Goal: Information Seeking & Learning: Find specific fact

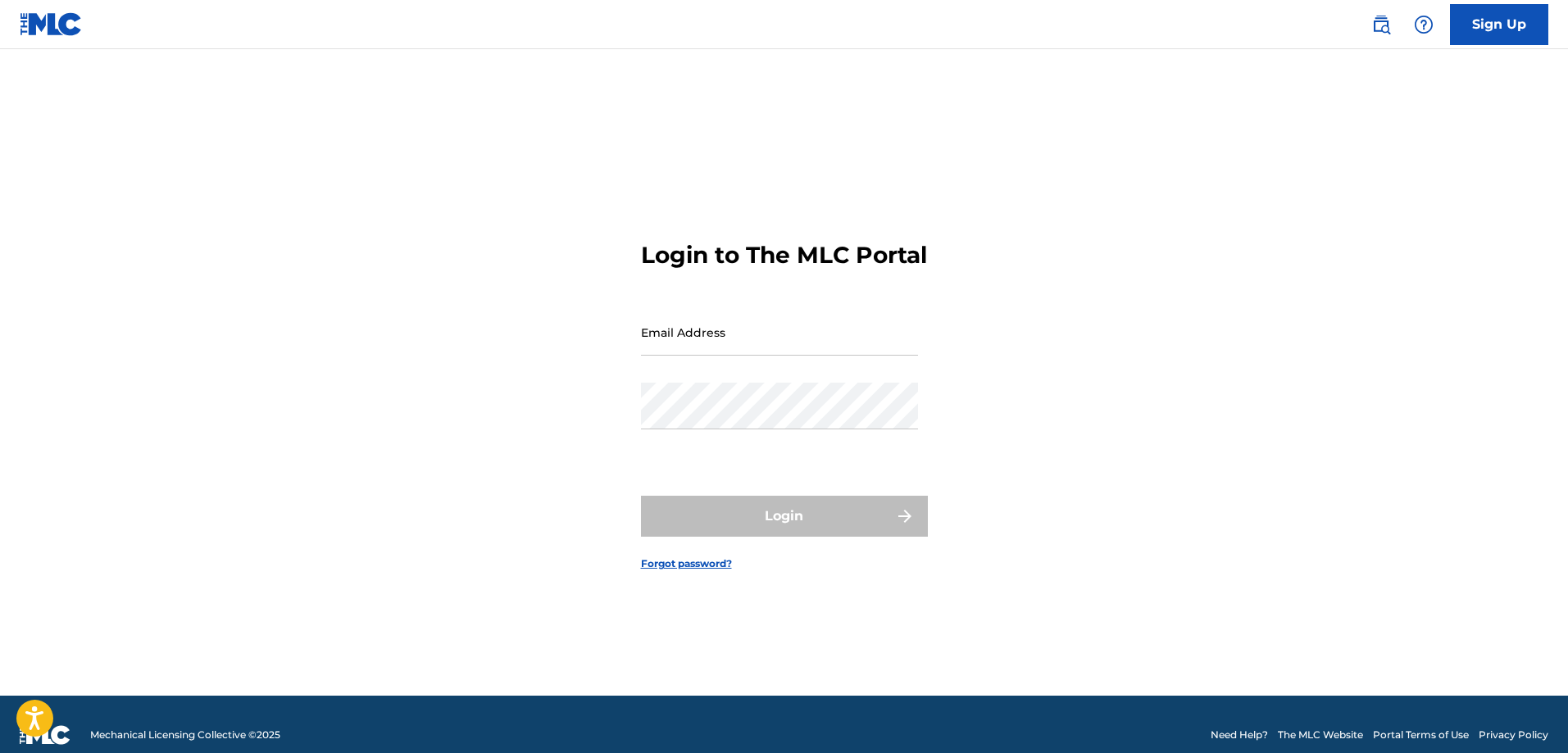
click at [676, 356] on input "Email Address" at bounding box center [779, 332] width 277 height 47
type input "[PERSON_NAME][EMAIL_ADDRESS][DOMAIN_NAME]"
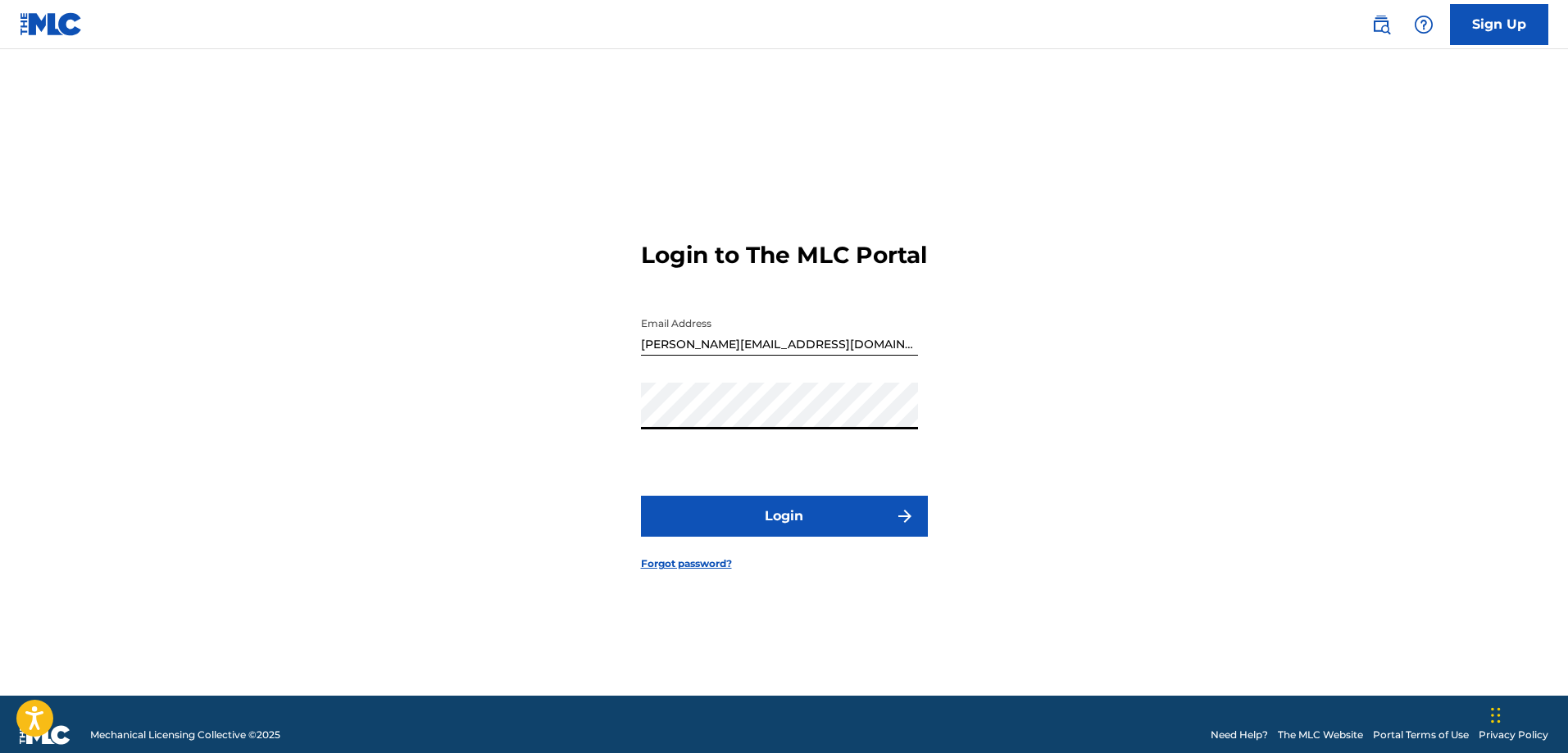
click at [641, 496] on button "Login" at bounding box center [784, 516] width 287 height 41
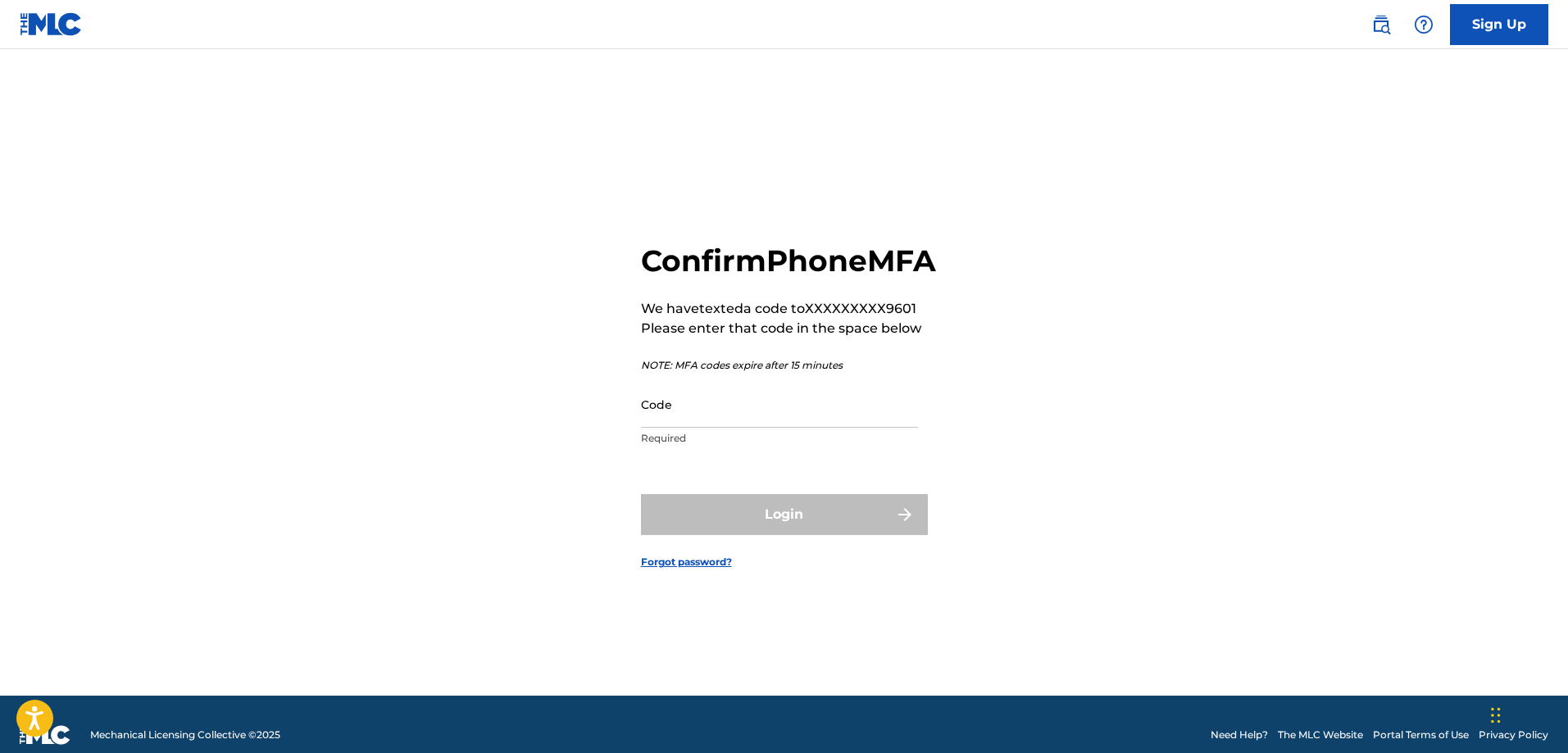
click at [723, 416] on input "Code" at bounding box center [779, 404] width 277 height 47
click at [710, 426] on input "Code" at bounding box center [779, 404] width 277 height 47
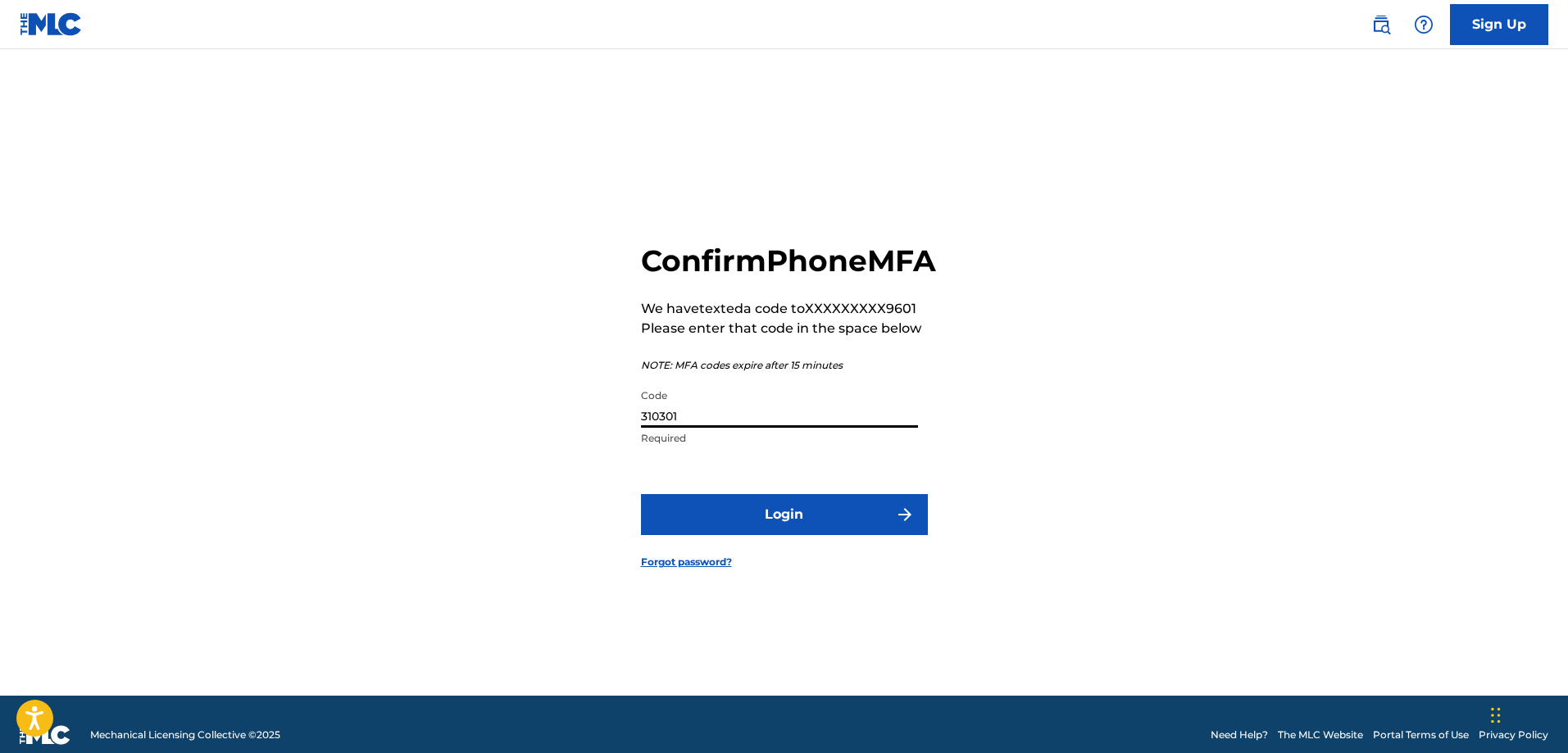
type input "310301"
click at [641, 494] on button "Login" at bounding box center [784, 514] width 287 height 41
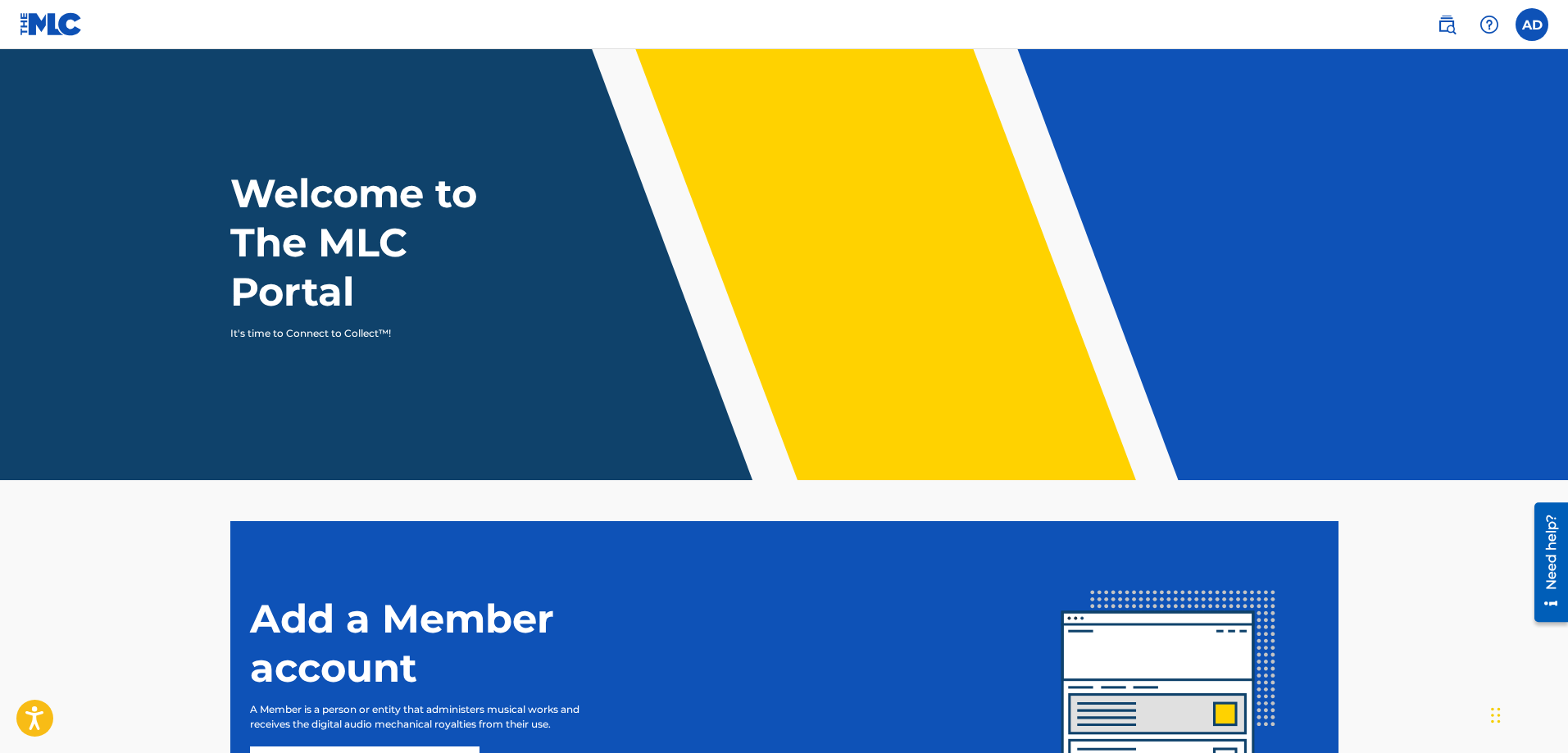
click at [1538, 16] on label at bounding box center [1531, 24] width 33 height 33
click at [1532, 25] on input "AD [PERSON_NAME] [PERSON_NAME][EMAIL_ADDRESS][DOMAIN_NAME] Notification Prefere…" at bounding box center [1532, 25] width 0 height 0
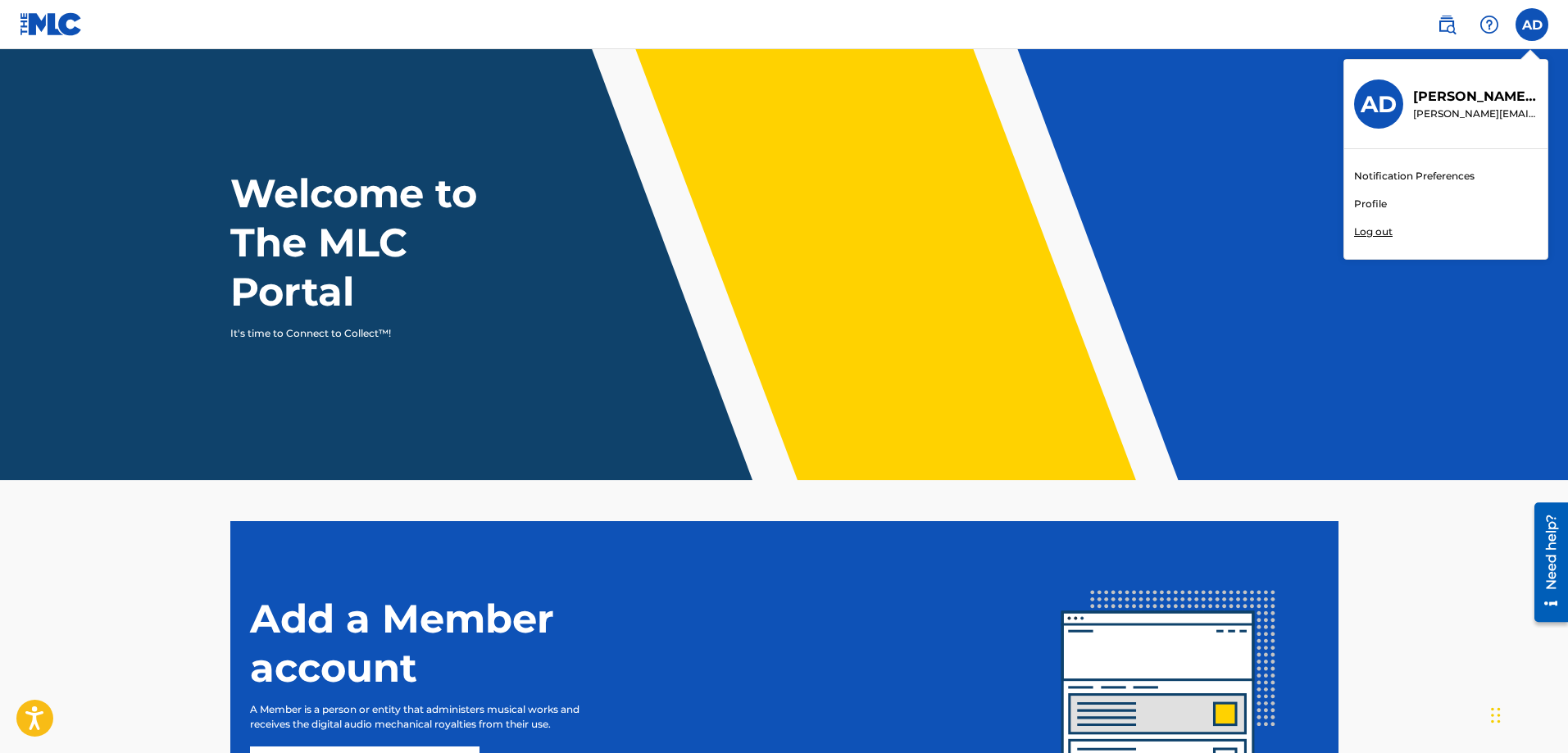
click at [1466, 21] on span at bounding box center [1468, 24] width 76 height 33
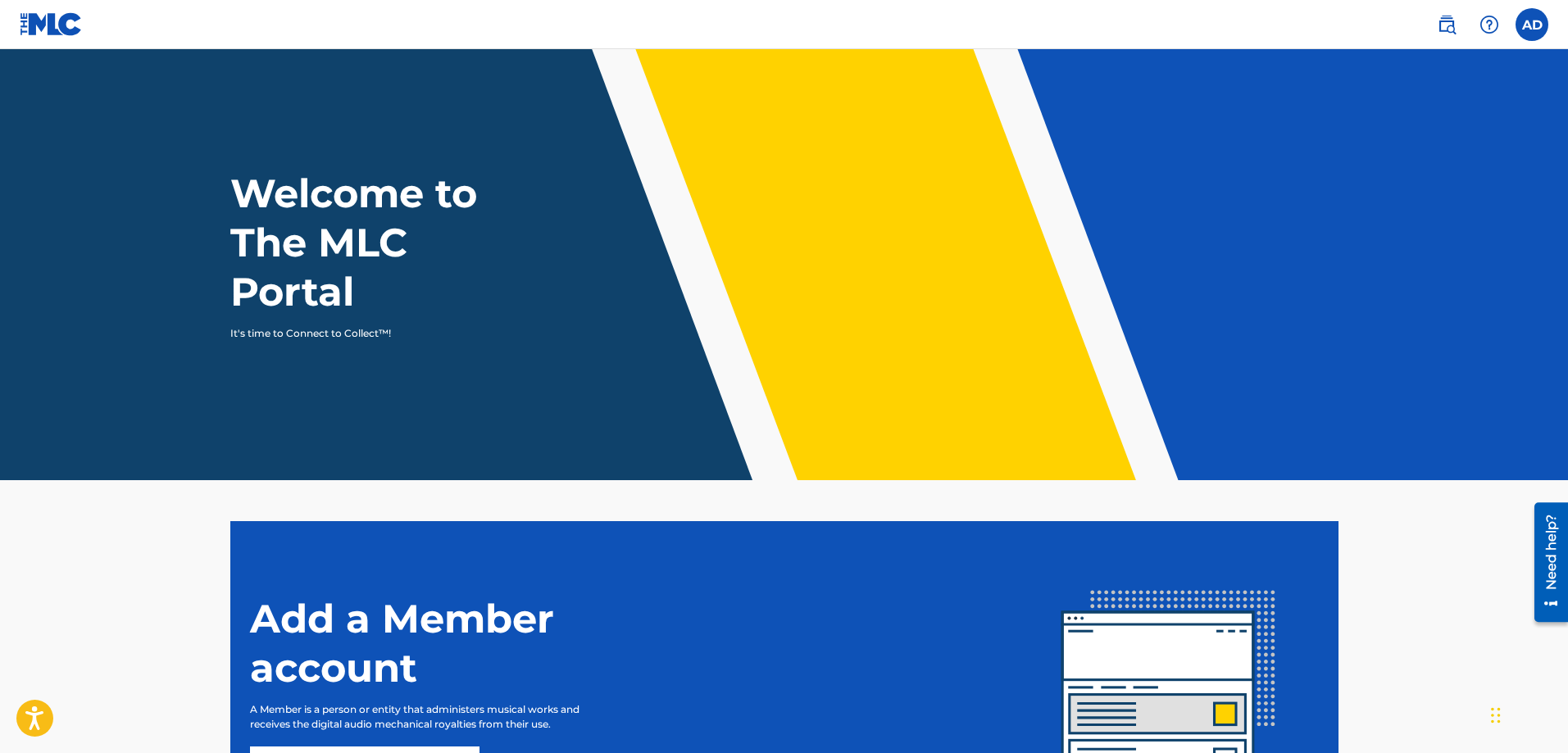
click at [1454, 28] on img at bounding box center [1446, 25] width 20 height 20
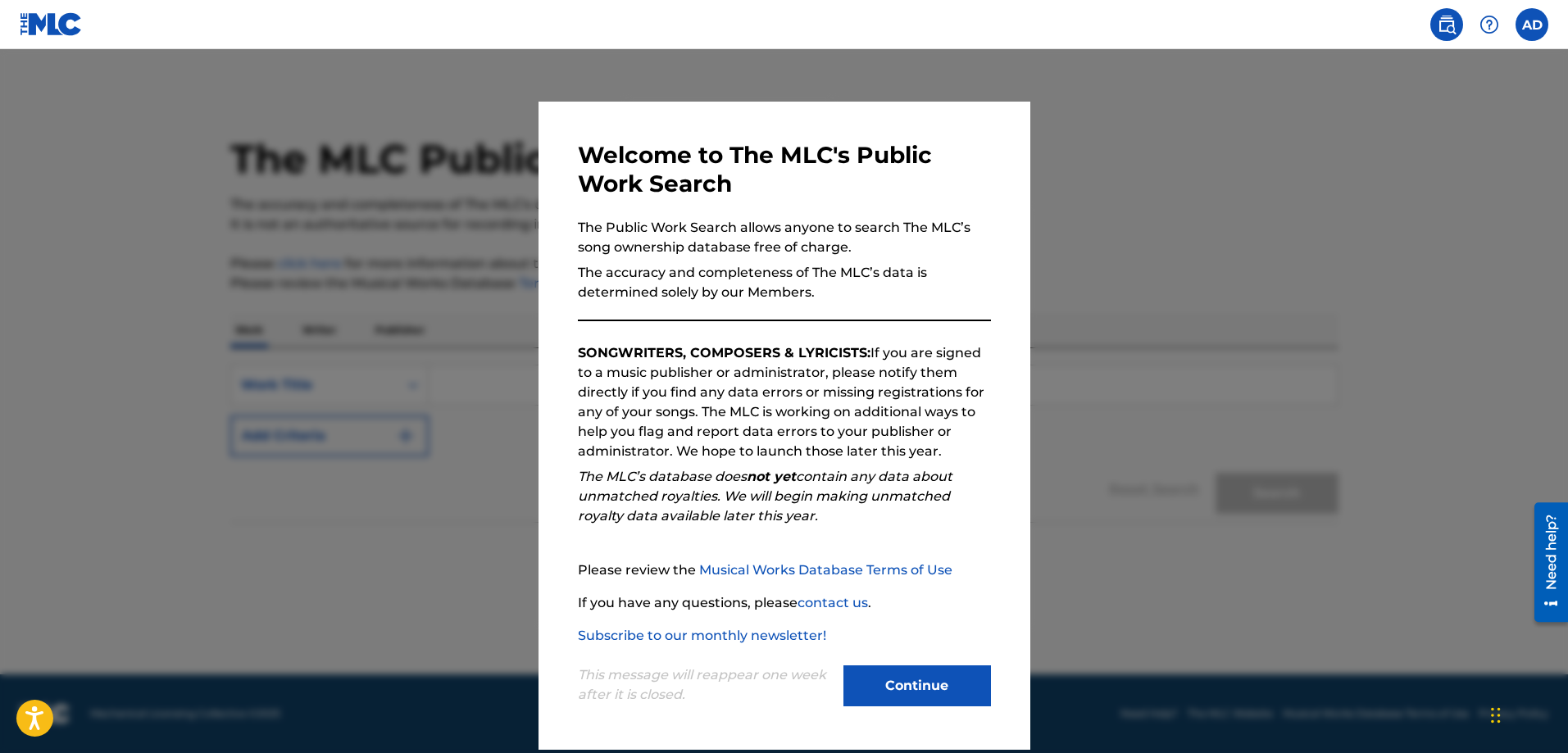
drag, startPoint x: 903, startPoint y: 675, endPoint x: 889, endPoint y: 663, distance: 18.4
click at [904, 675] on button "Continue" at bounding box center [917, 685] width 147 height 41
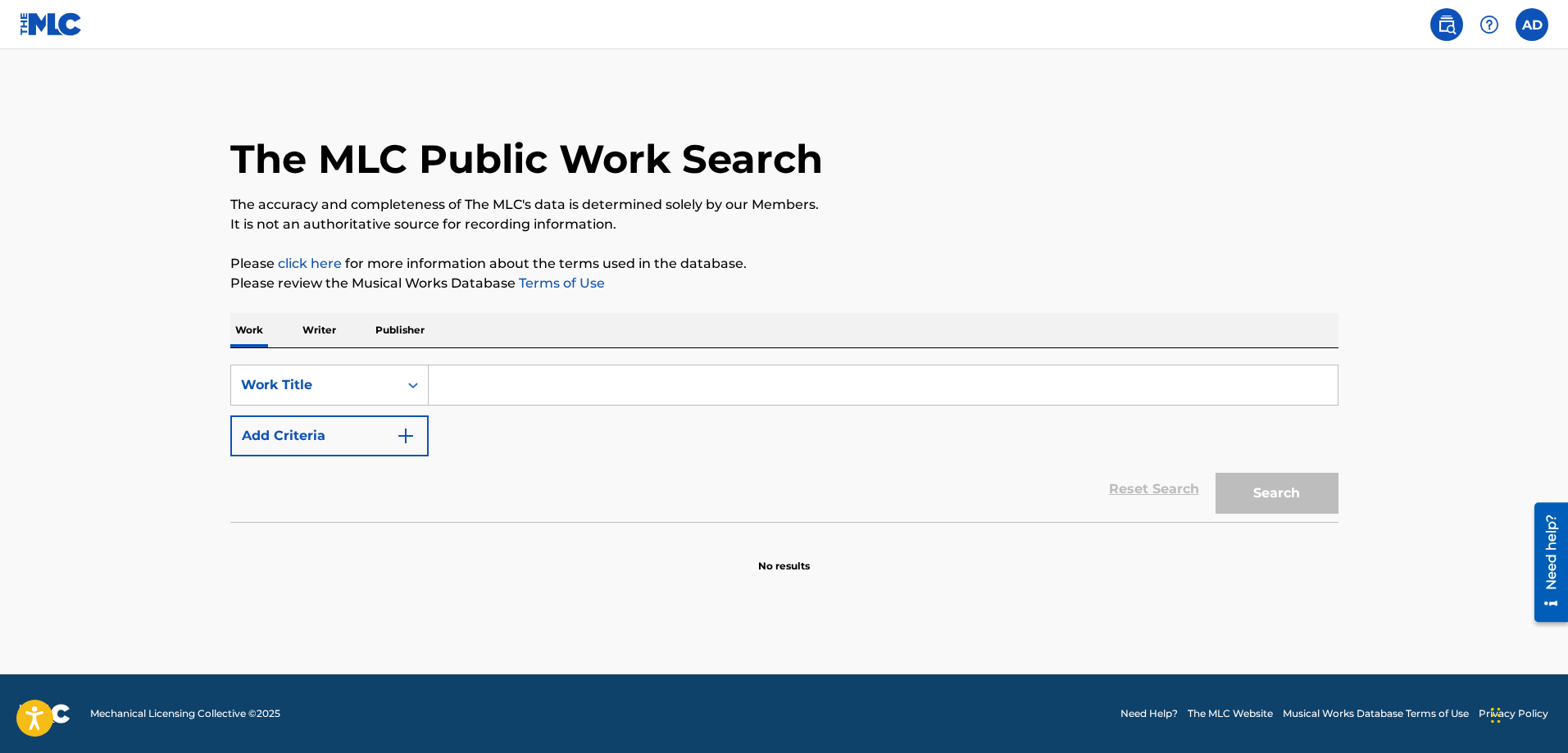
click at [371, 314] on p "Publisher" at bounding box center [399, 330] width 59 height 35
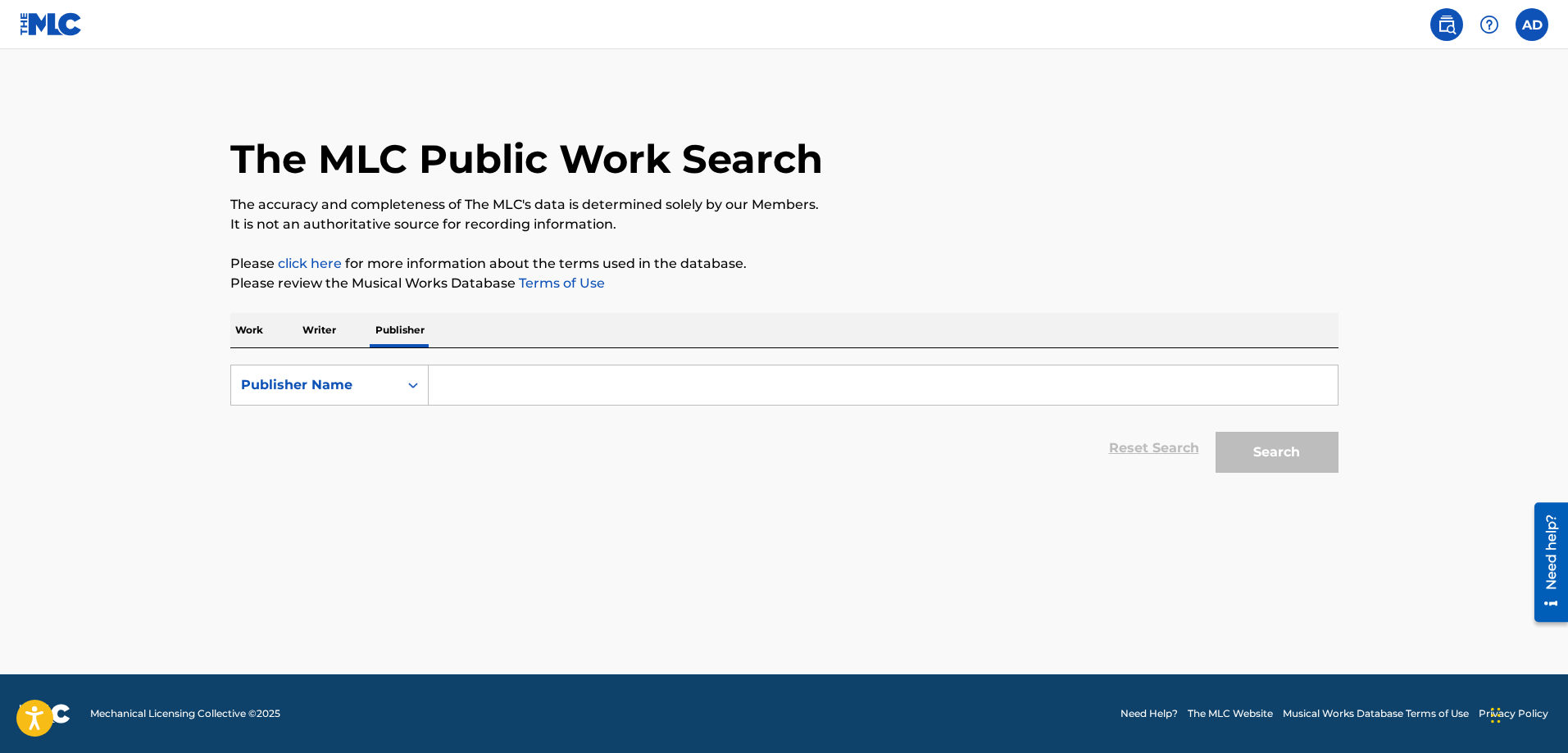
click at [410, 342] on p "Publisher" at bounding box center [399, 330] width 59 height 35
click at [505, 386] on input "Search Form" at bounding box center [883, 384] width 909 height 39
type input "monetunes"
click at [1215, 432] on button "Search" at bounding box center [1276, 452] width 123 height 41
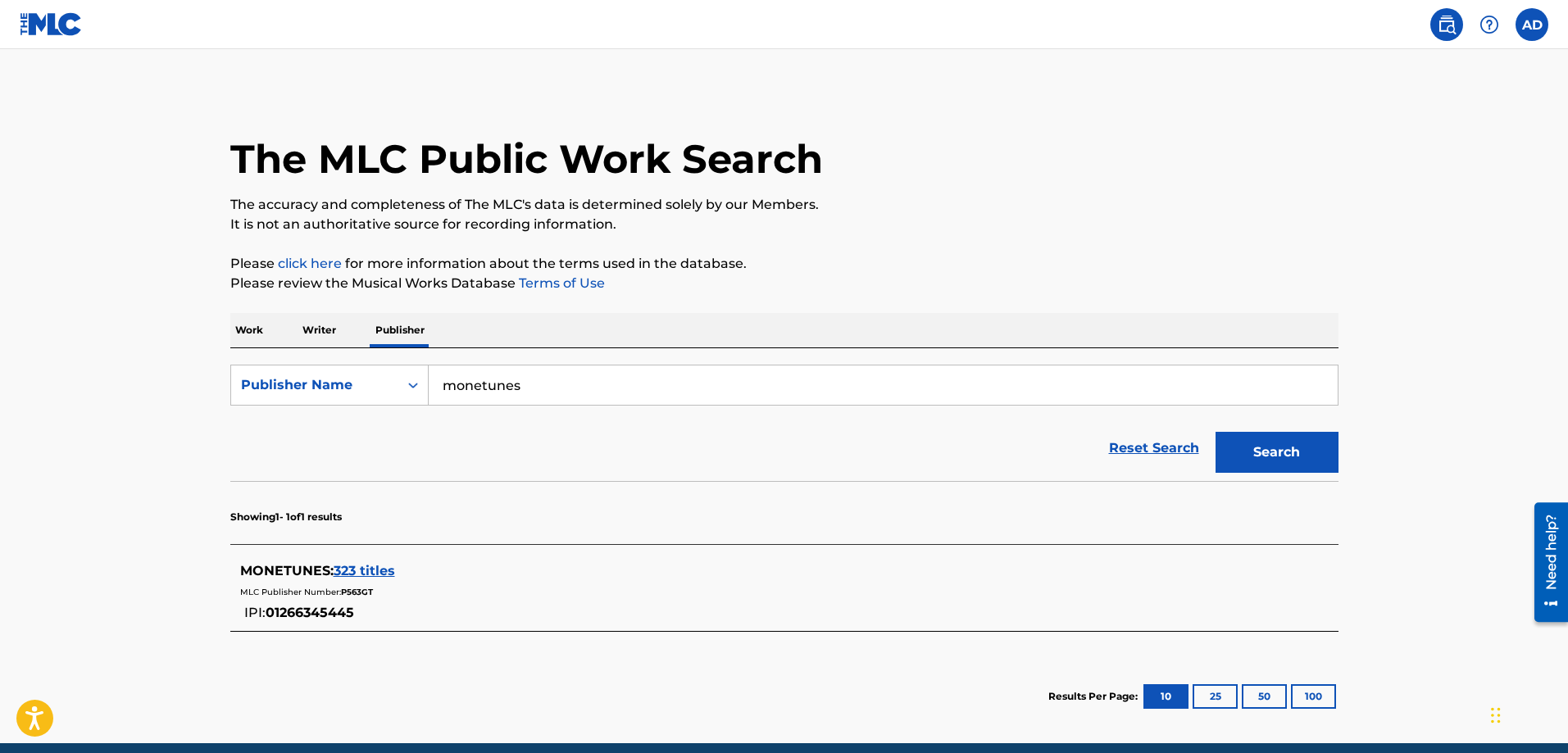
click at [371, 571] on span "323 titles" at bounding box center [365, 571] width 62 height 16
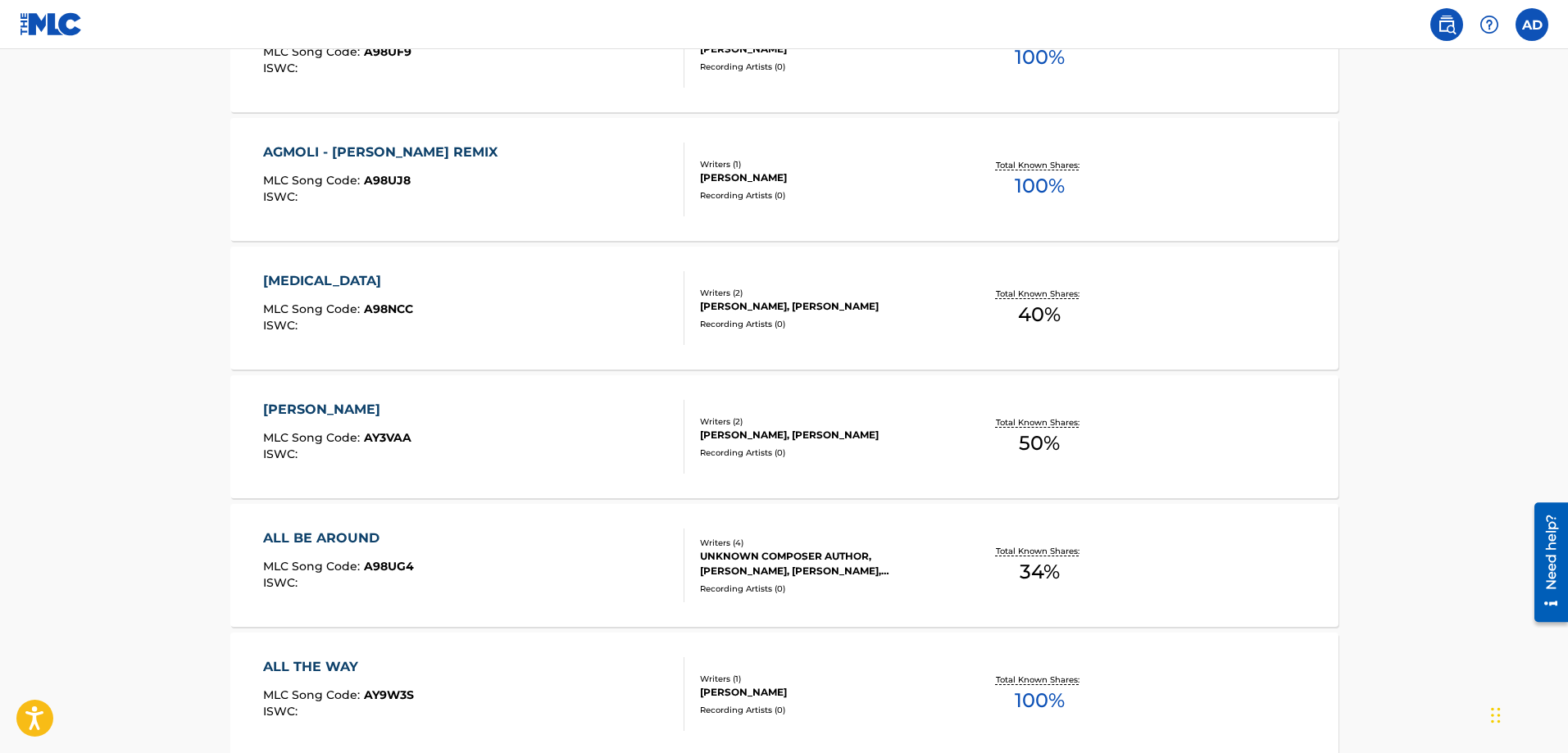
scroll to position [655, 0]
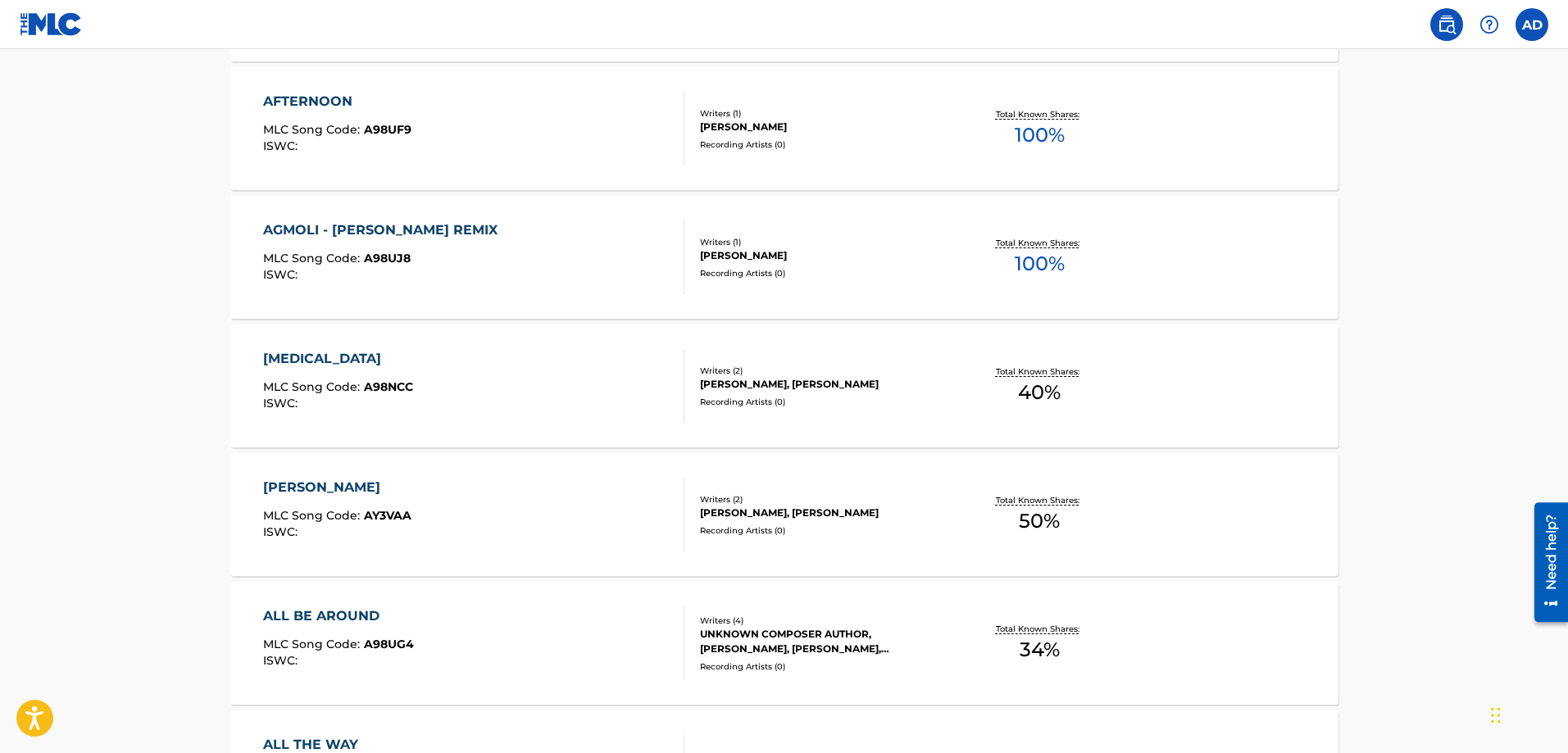
click at [319, 224] on div "AGMOLI - [PERSON_NAME] REMIX" at bounding box center [385, 230] width 243 height 20
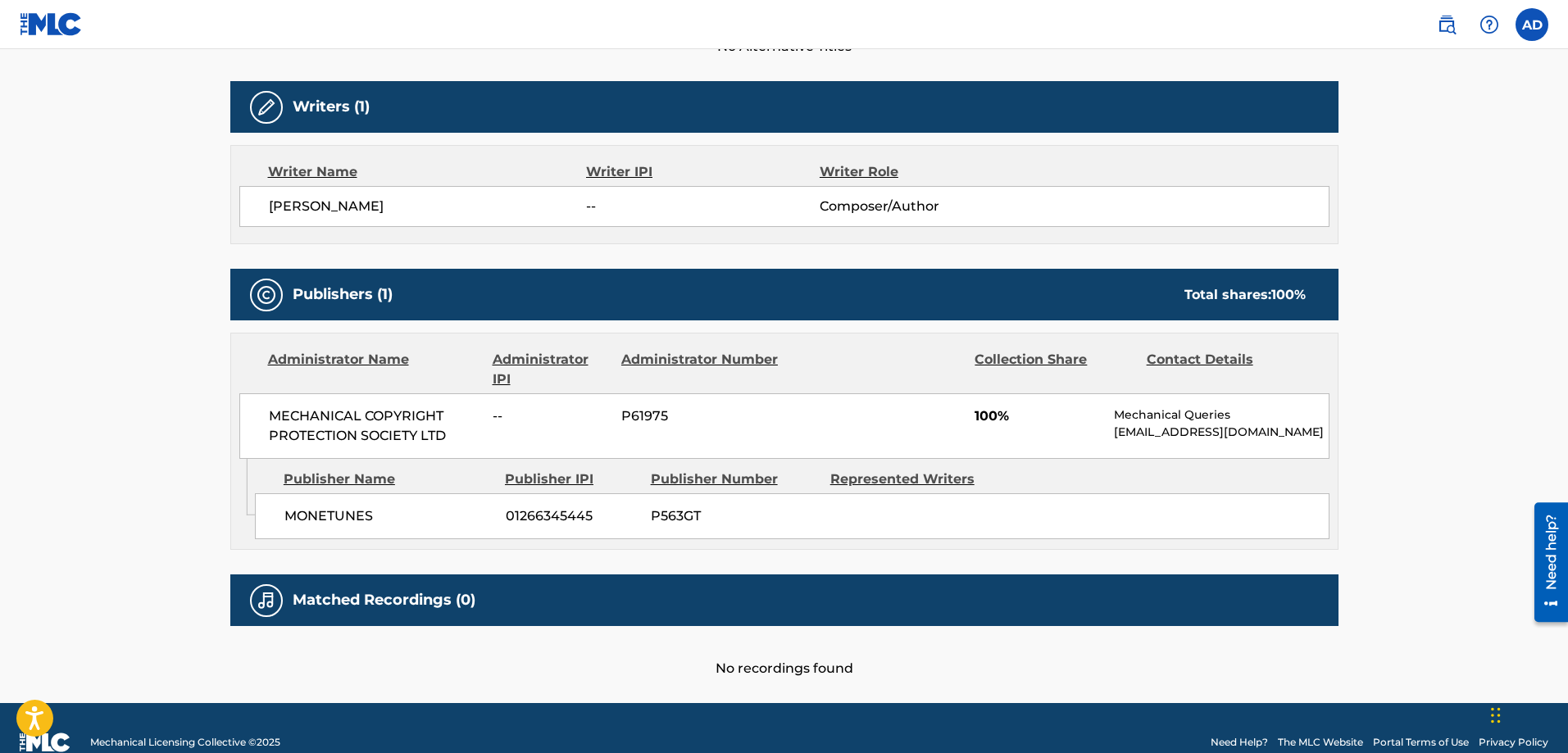
scroll to position [537, 0]
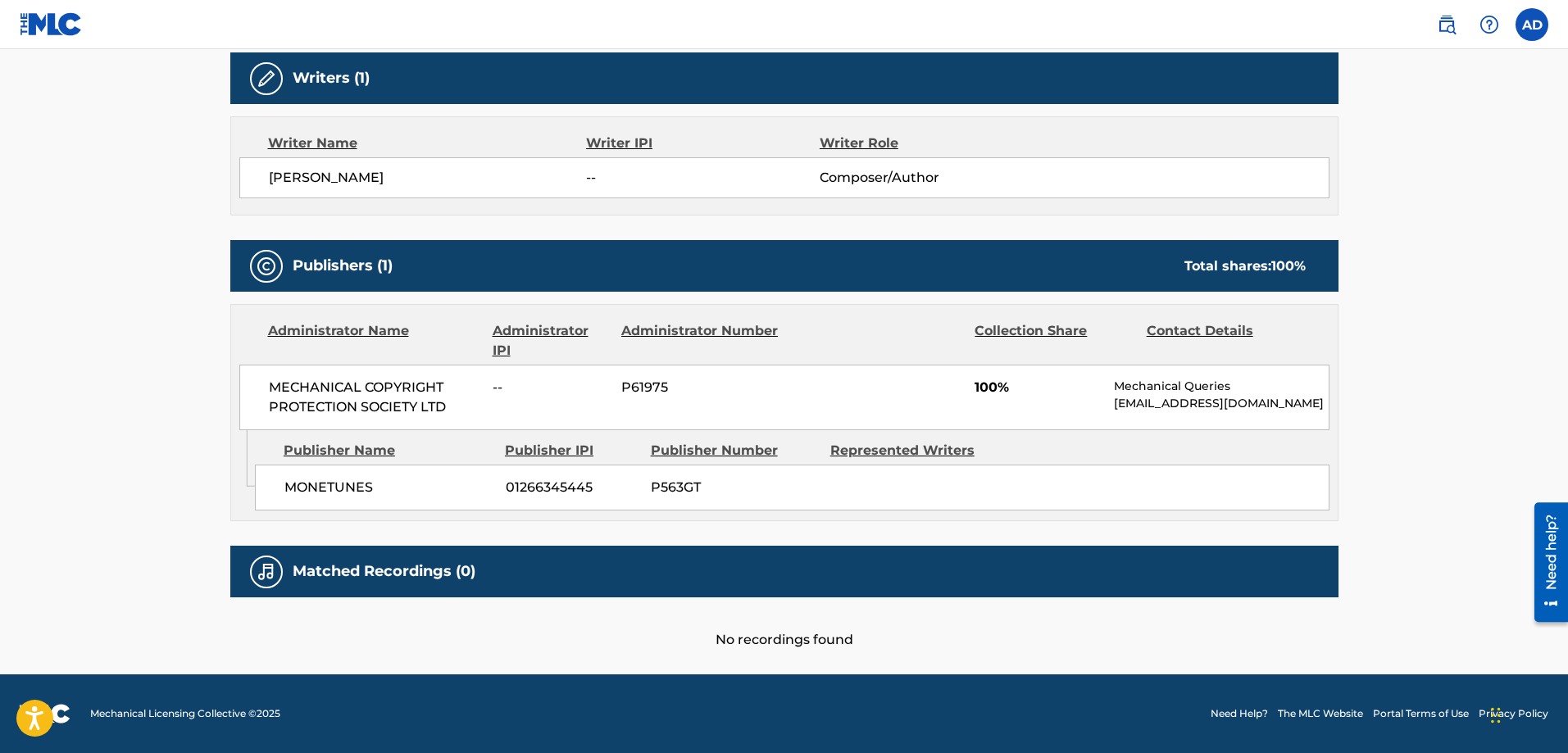
drag, startPoint x: 1136, startPoint y: 414, endPoint x: 1113, endPoint y: 390, distance: 33.2
click at [1113, 390] on div "MECHANICAL COPYRIGHT PROTECTION SOCIETY LTD -- P61975 100% Mechanical Queries […" at bounding box center [784, 397] width 1090 height 66
click at [1117, 395] on p "[EMAIL_ADDRESS][DOMAIN_NAME]" at bounding box center [1220, 403] width 214 height 17
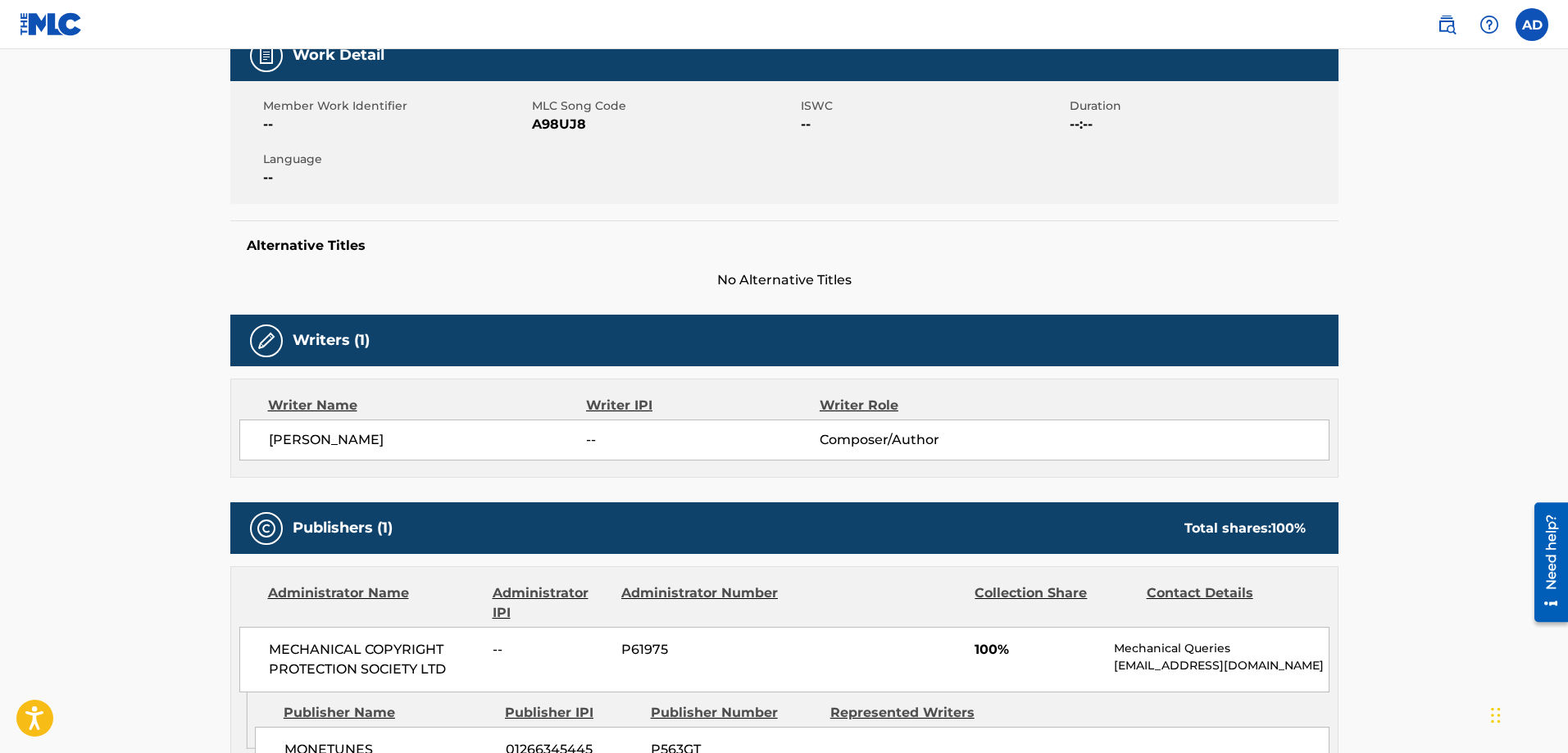
scroll to position [0, 0]
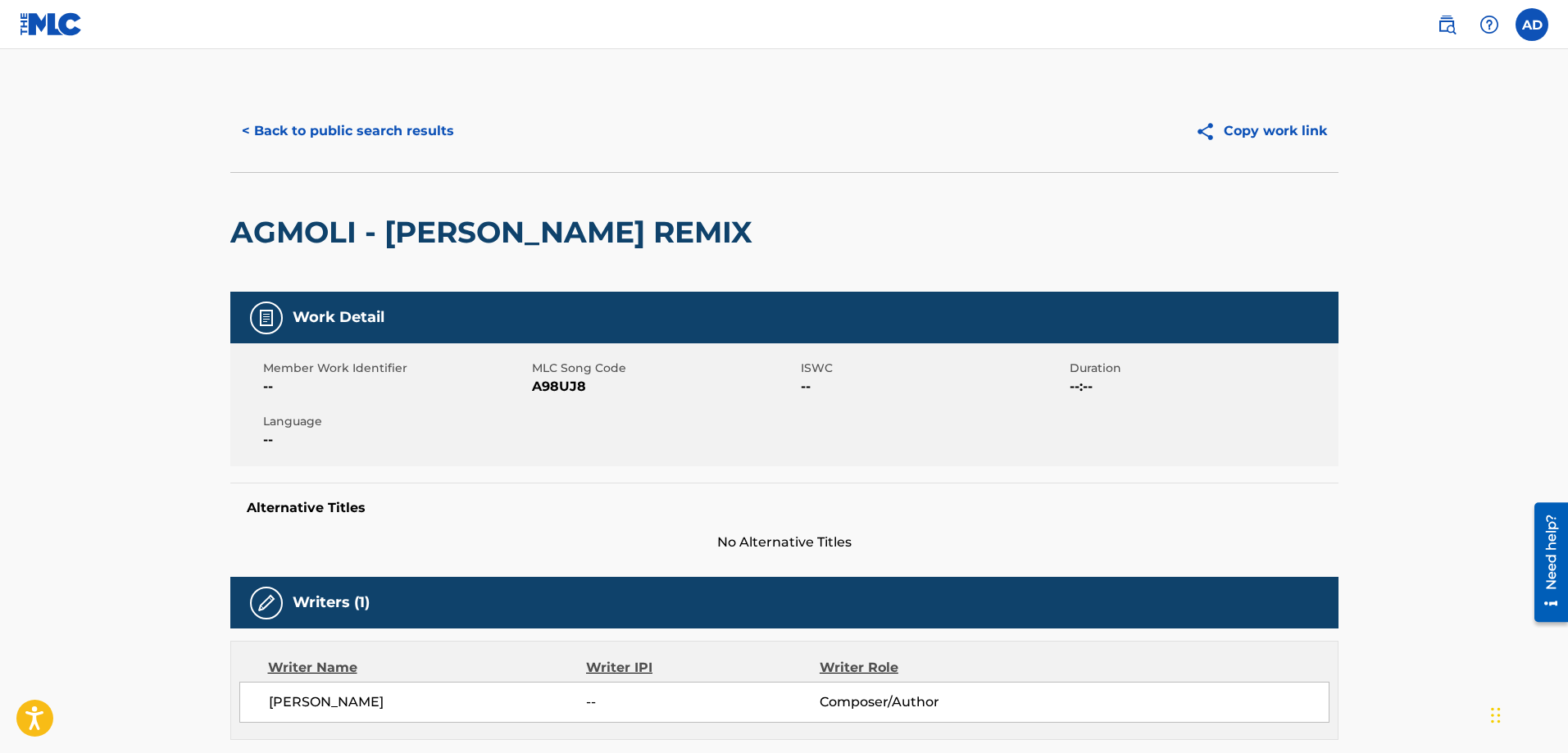
click at [307, 136] on button "< Back to public search results" at bounding box center [348, 130] width 235 height 41
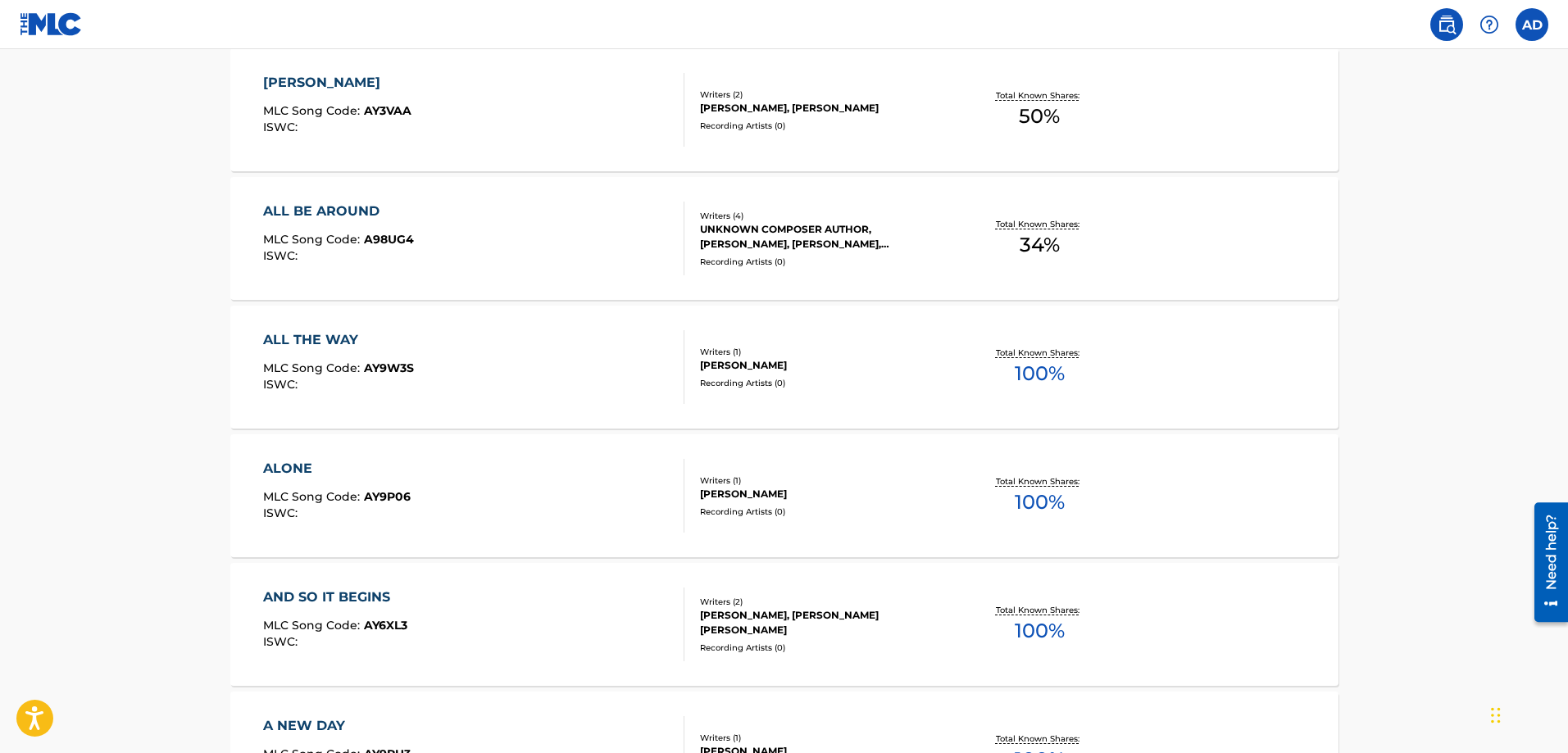
scroll to position [1311, 0]
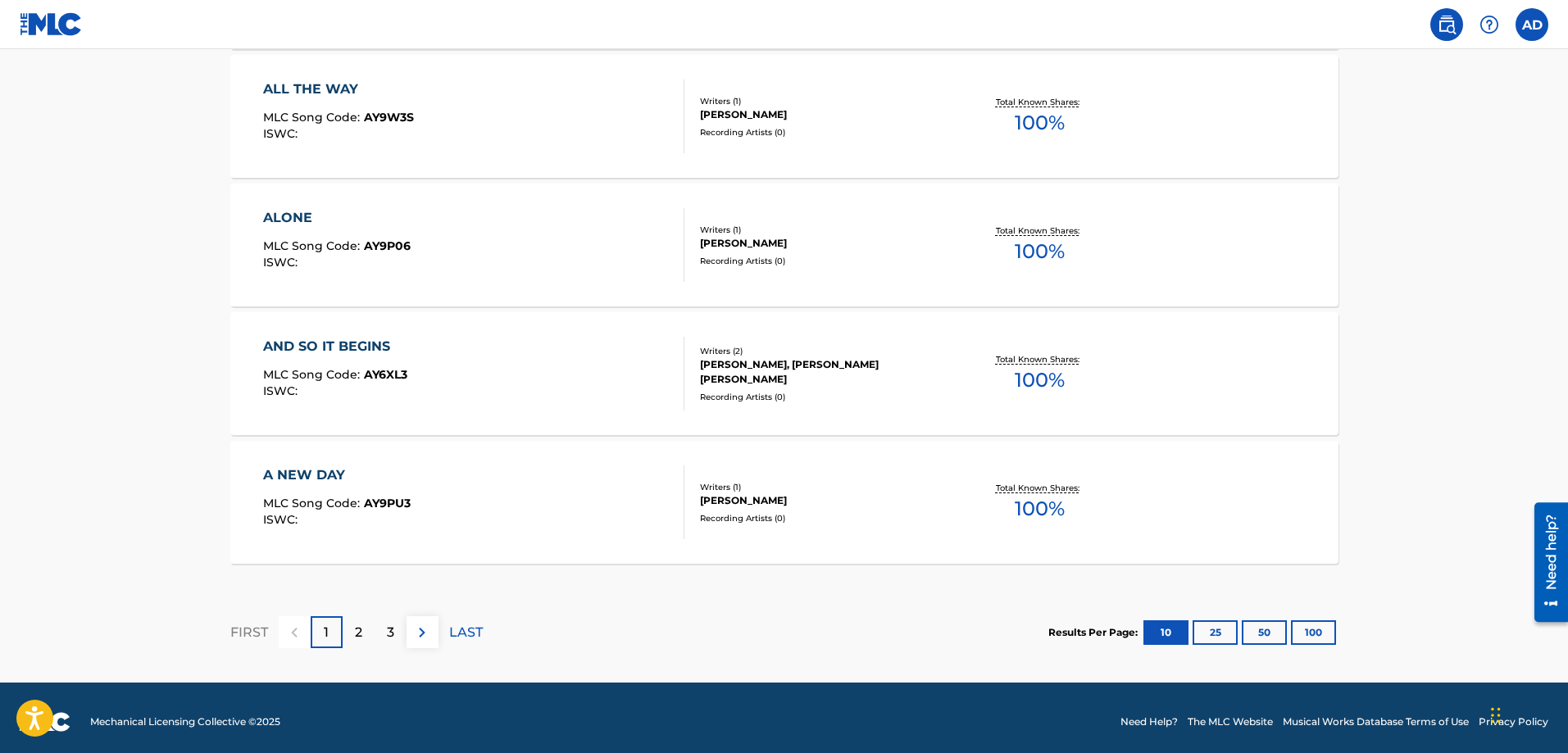
click at [332, 450] on div "A NEW DAY MLC Song Code : AY9PU3 ISWC : Writers ( 1 ) [PERSON_NAME] Recording A…" at bounding box center [784, 502] width 1108 height 123
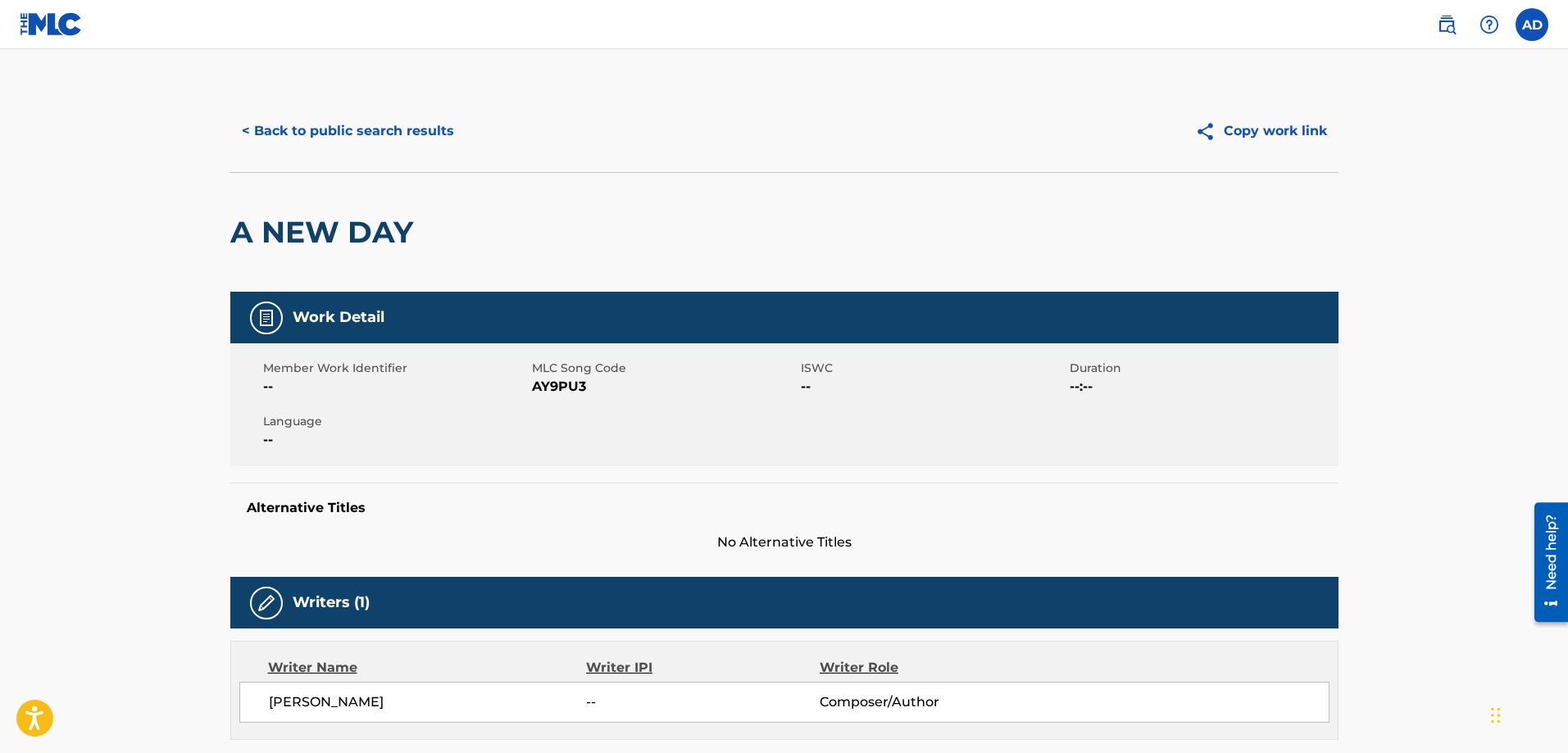
click at [306, 112] on button "< Back to public search results" at bounding box center [348, 130] width 235 height 41
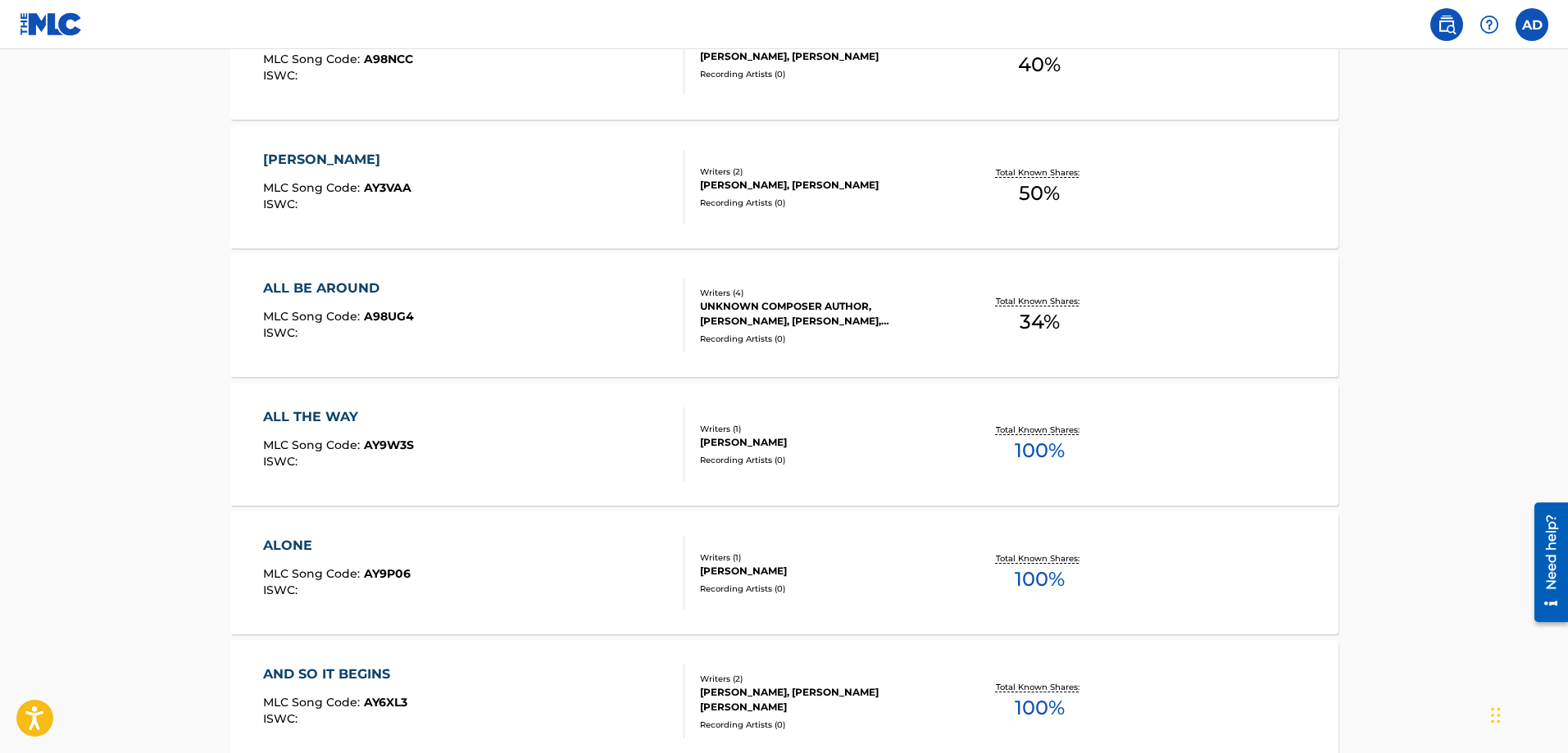
scroll to position [1320, 0]
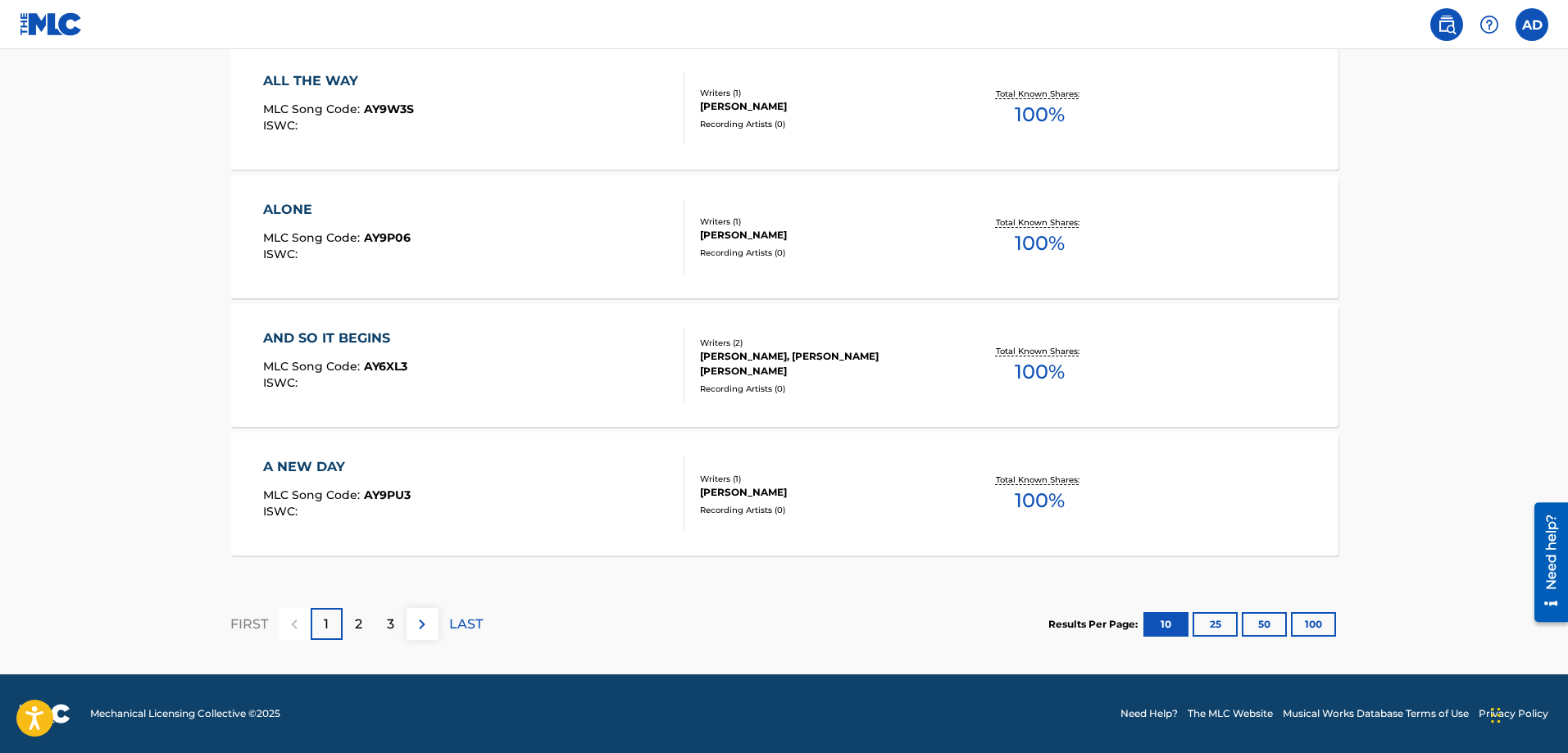
click at [388, 629] on p "3" at bounding box center [390, 625] width 7 height 20
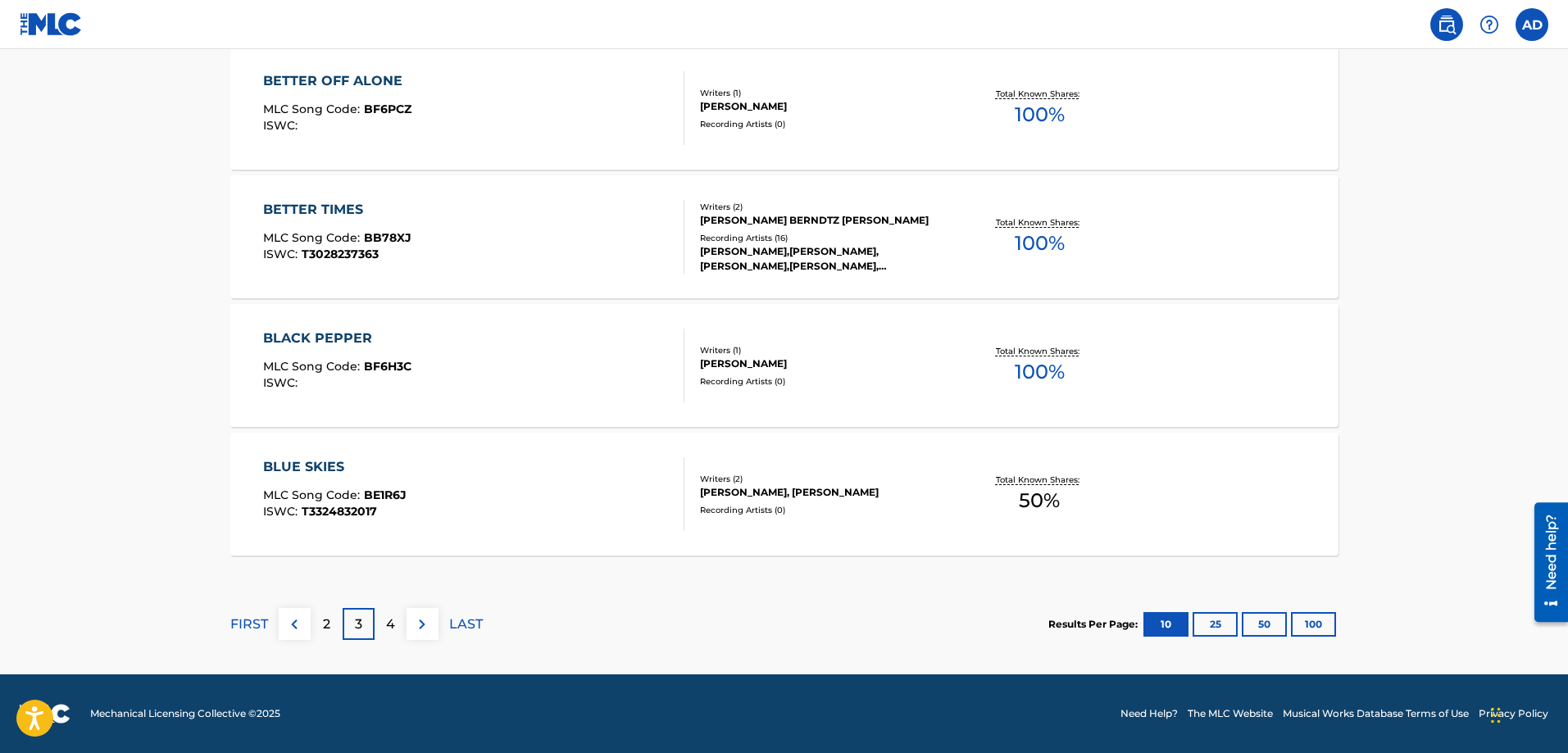
click at [1303, 620] on button "100" at bounding box center [1313, 625] width 45 height 25
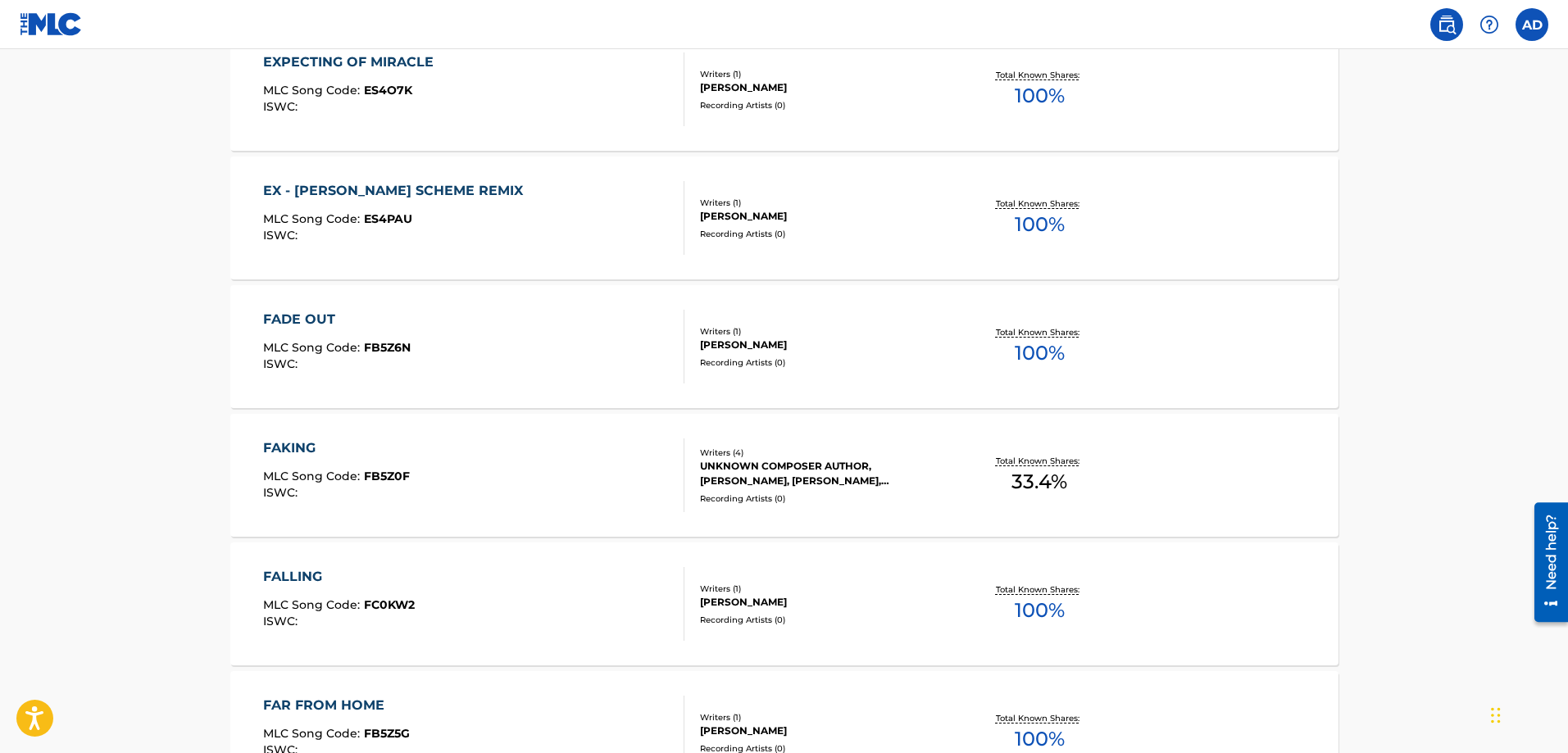
scroll to position [12900, 0]
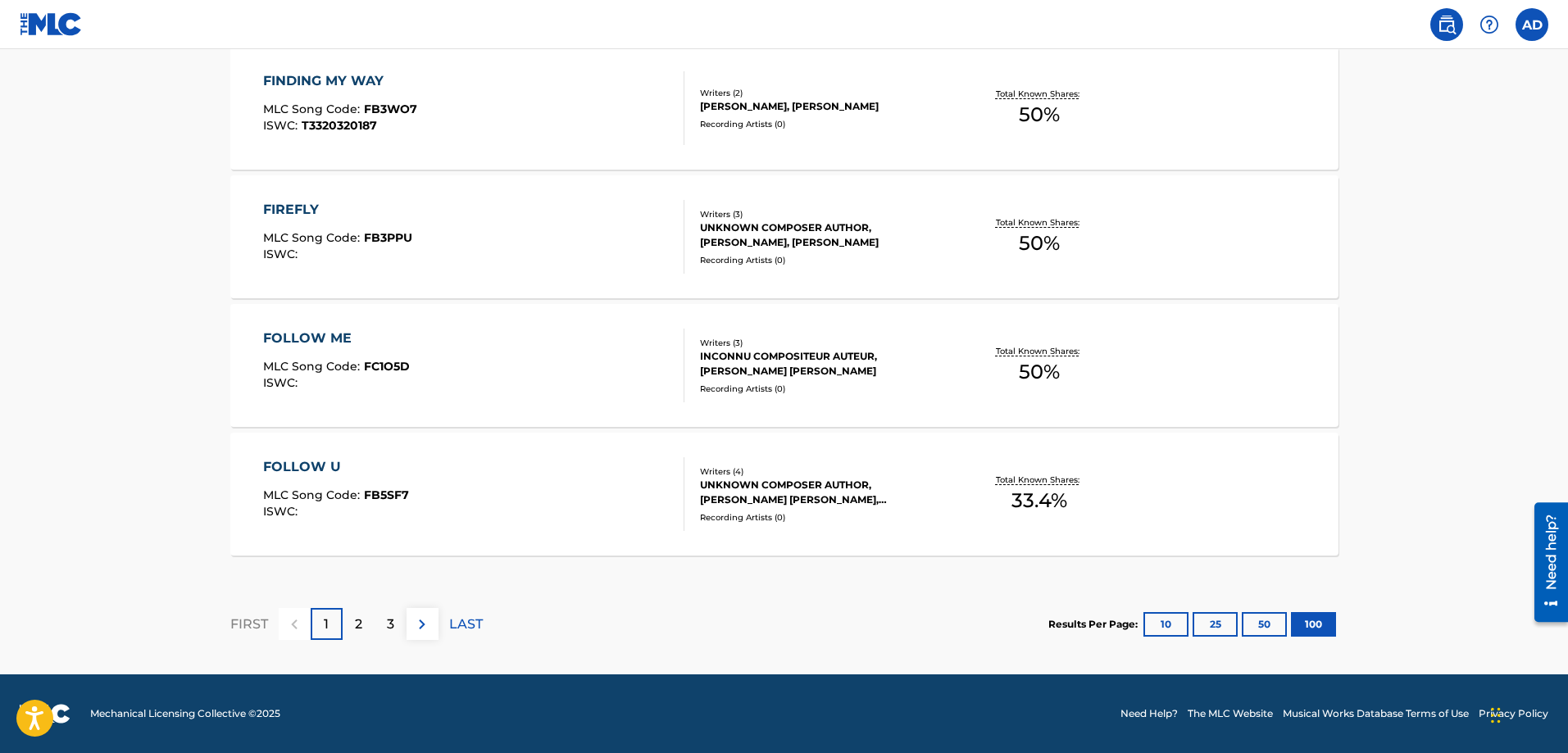
click at [389, 619] on p "3" at bounding box center [390, 625] width 7 height 20
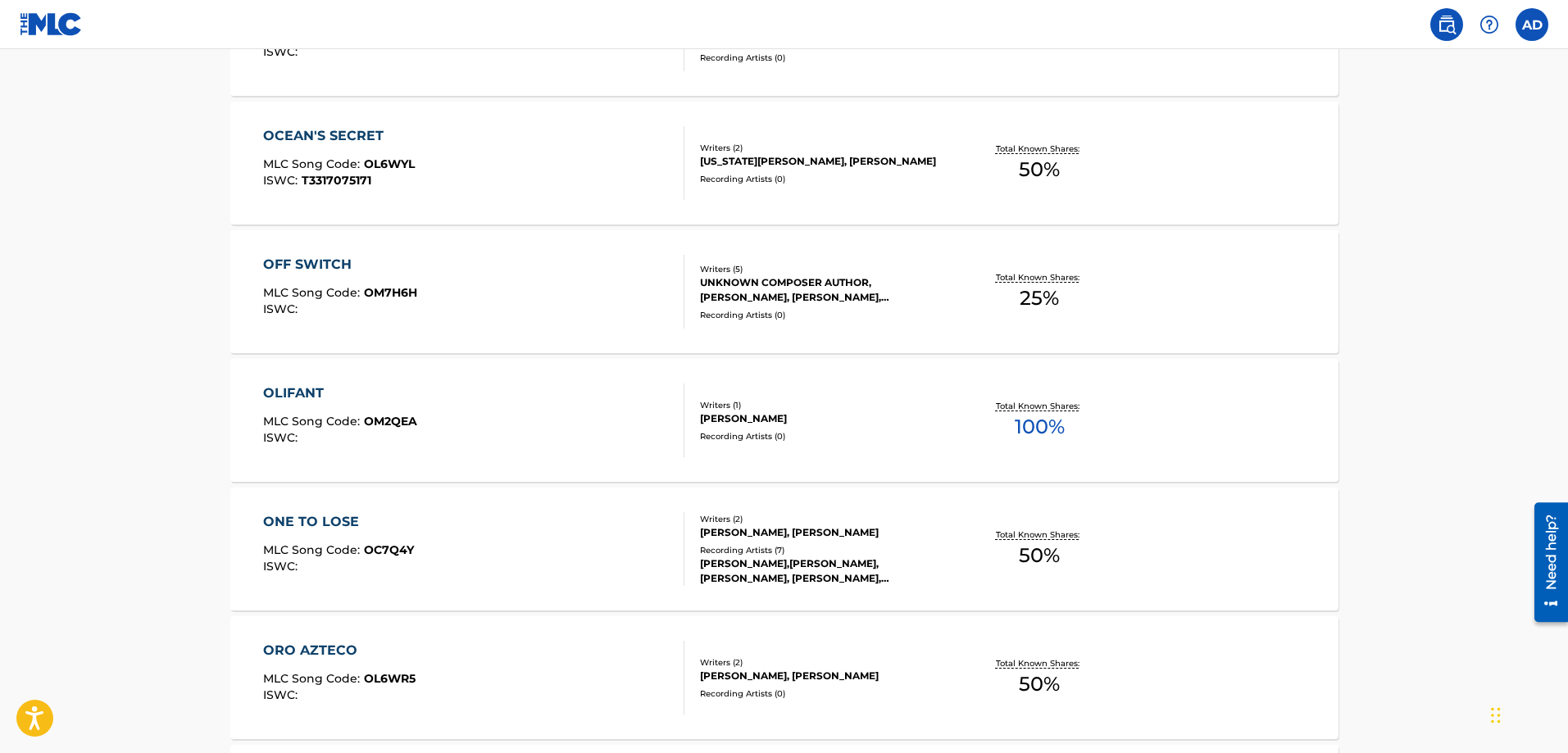
scroll to position [2131, 0]
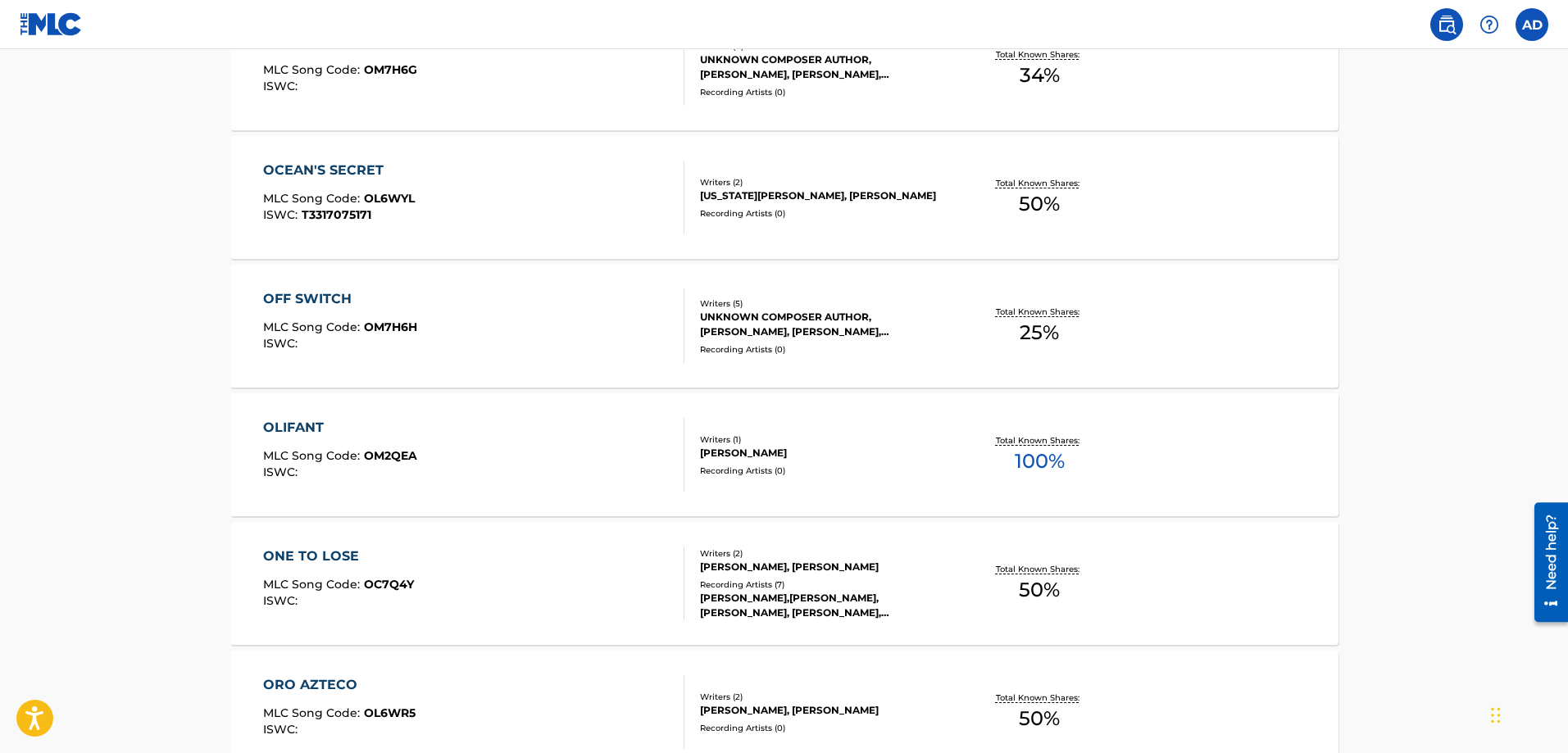
click at [302, 423] on div "OLIFANT" at bounding box center [340, 428] width 154 height 20
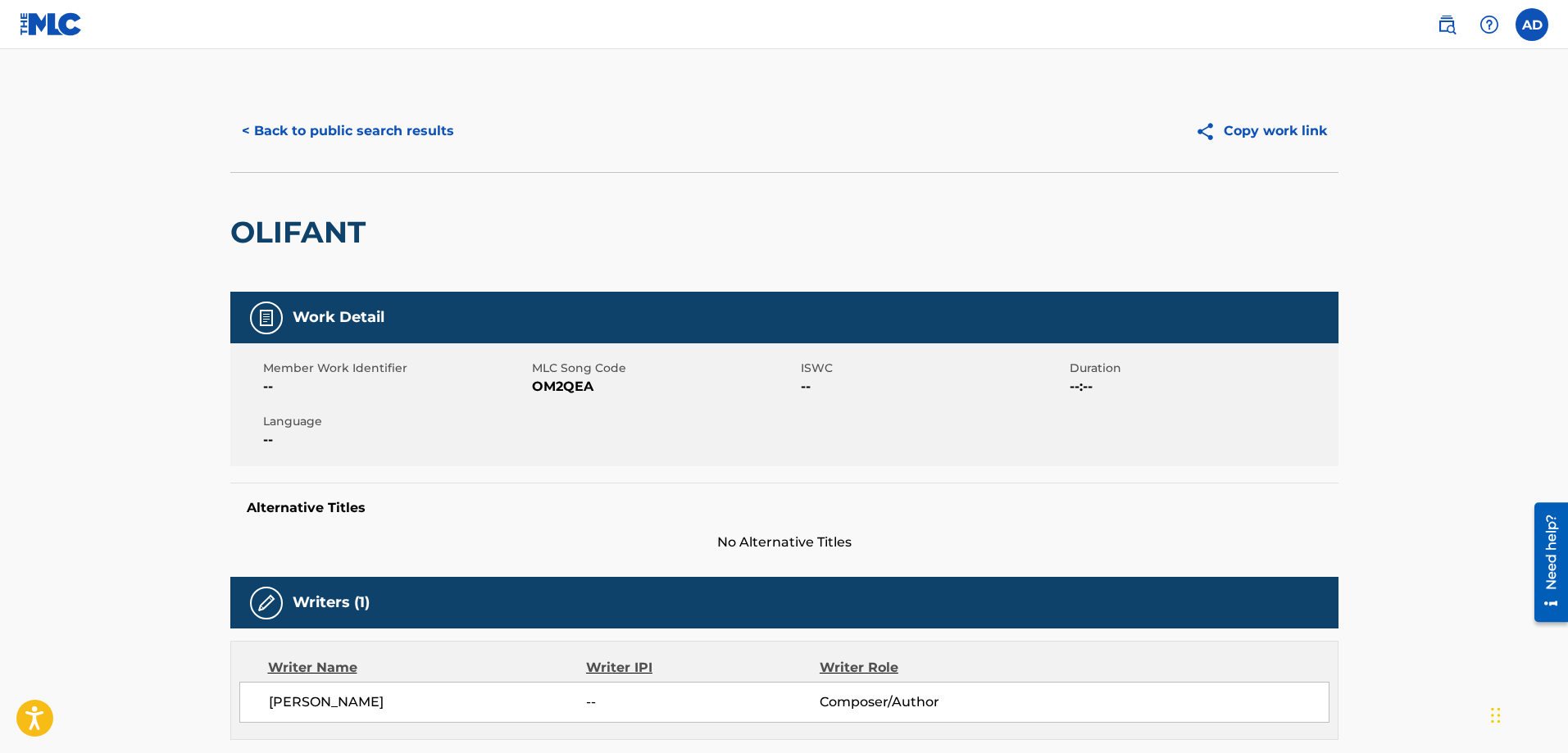
click at [308, 128] on button "< Back to public search results" at bounding box center [348, 130] width 235 height 41
